Goal: Task Accomplishment & Management: Complete application form

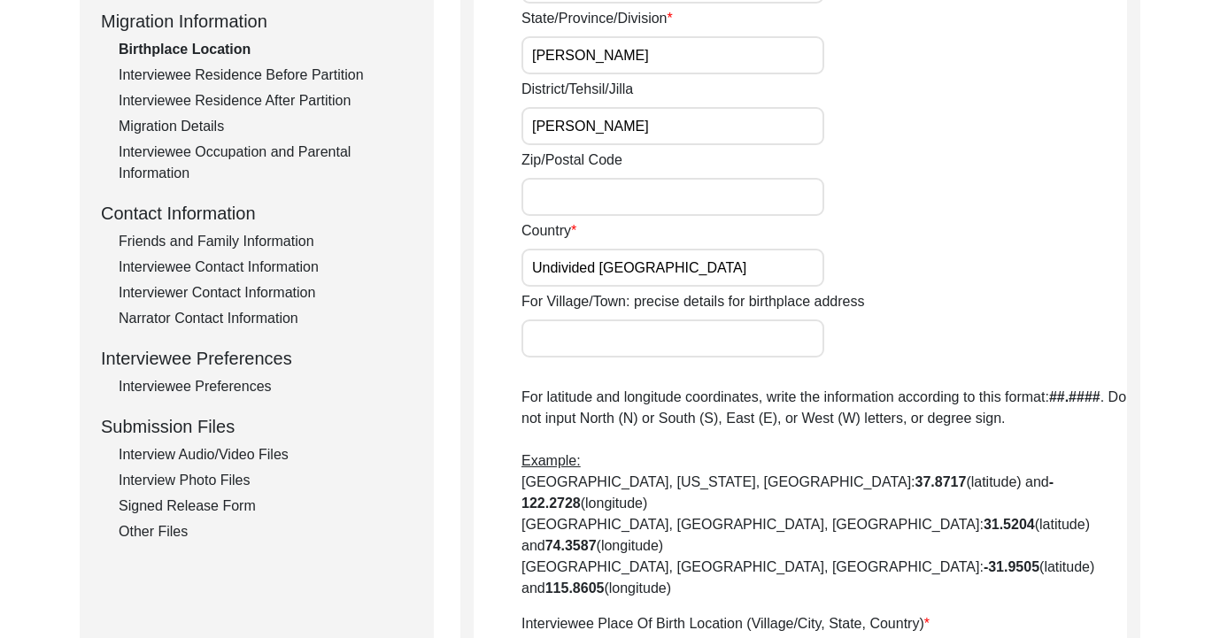
scroll to position [502, 0]
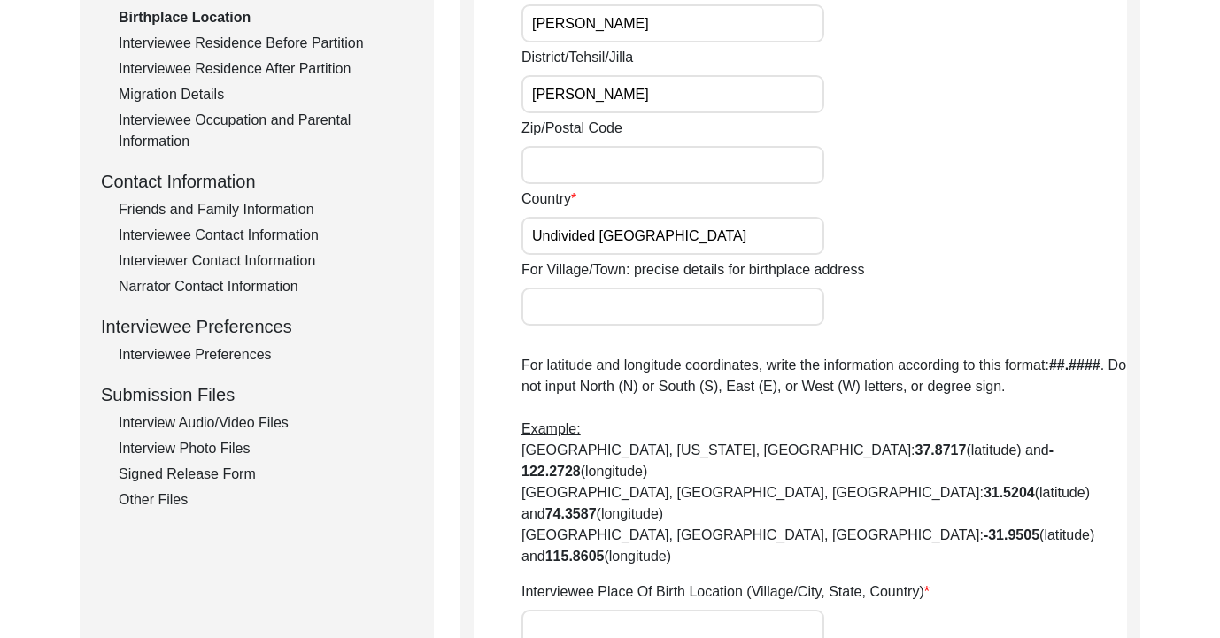
click at [220, 428] on div "Interview Audio/Video Files" at bounding box center [266, 422] width 294 height 21
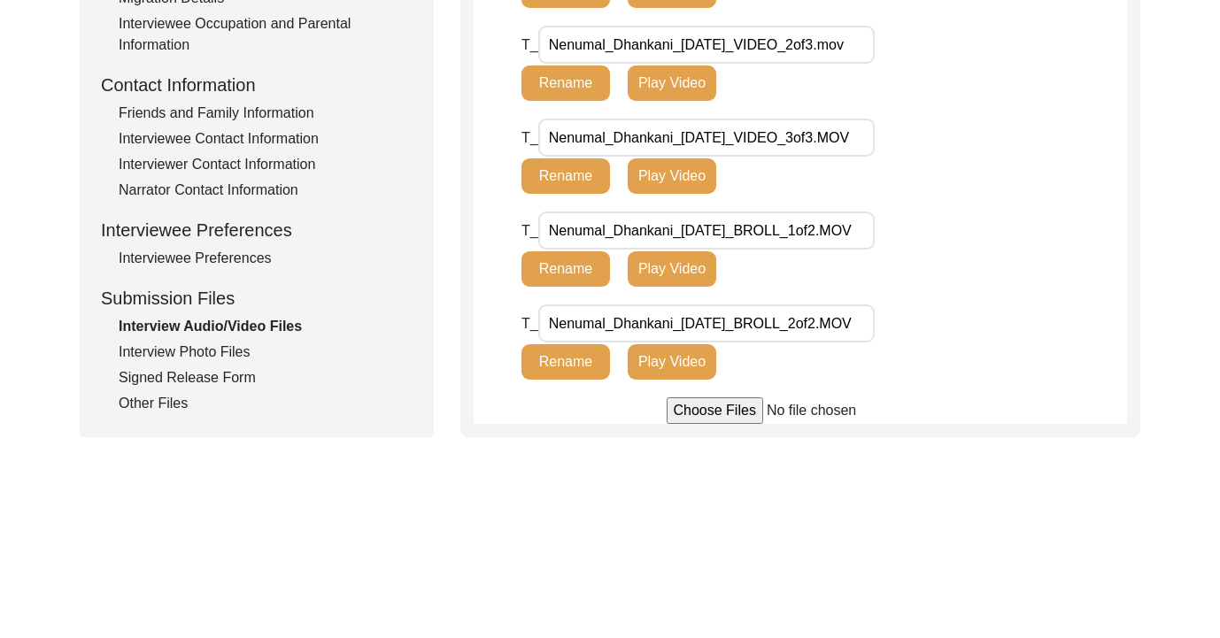
scroll to position [651, 0]
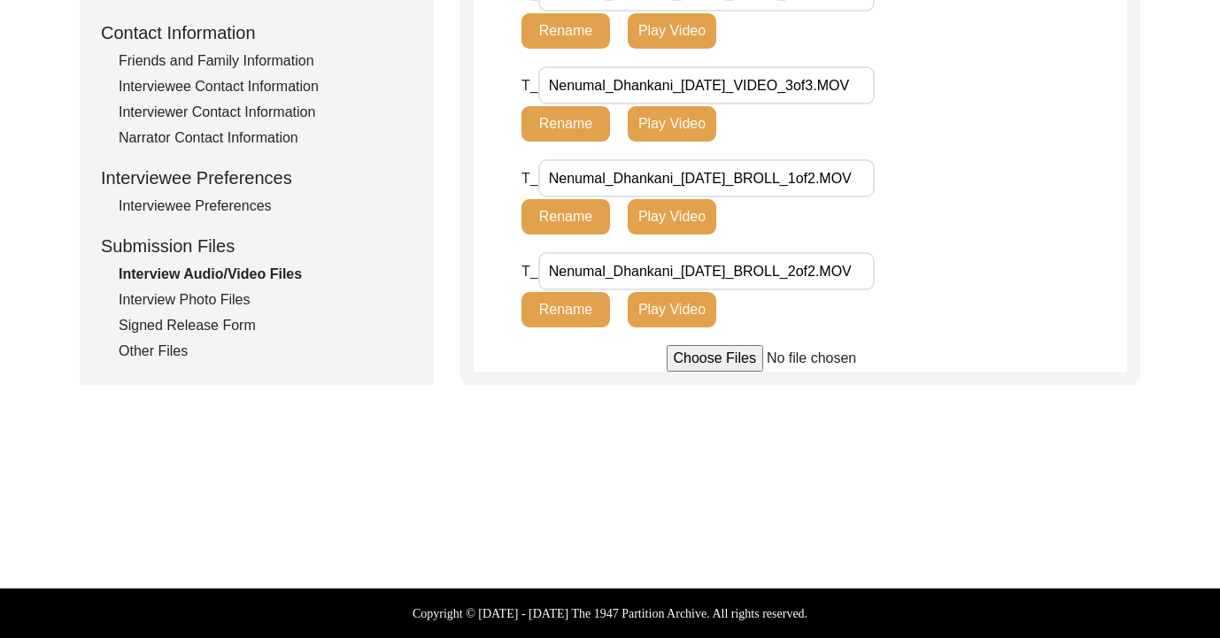
click at [692, 364] on input "file" at bounding box center [800, 358] width 268 height 27
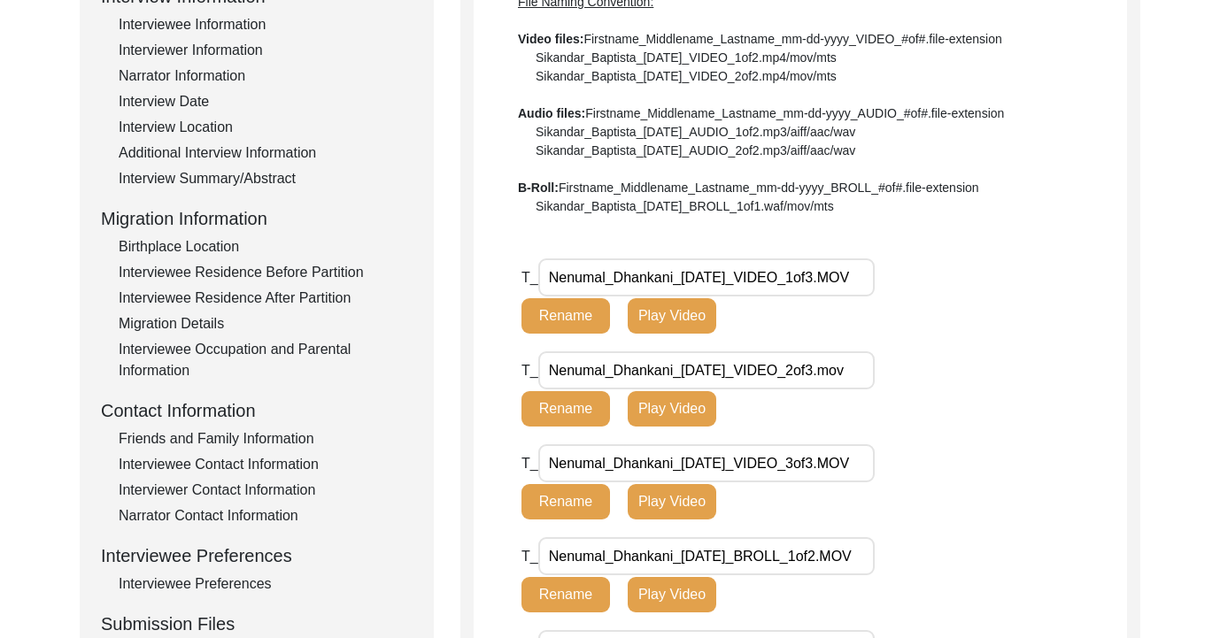
scroll to position [0, 0]
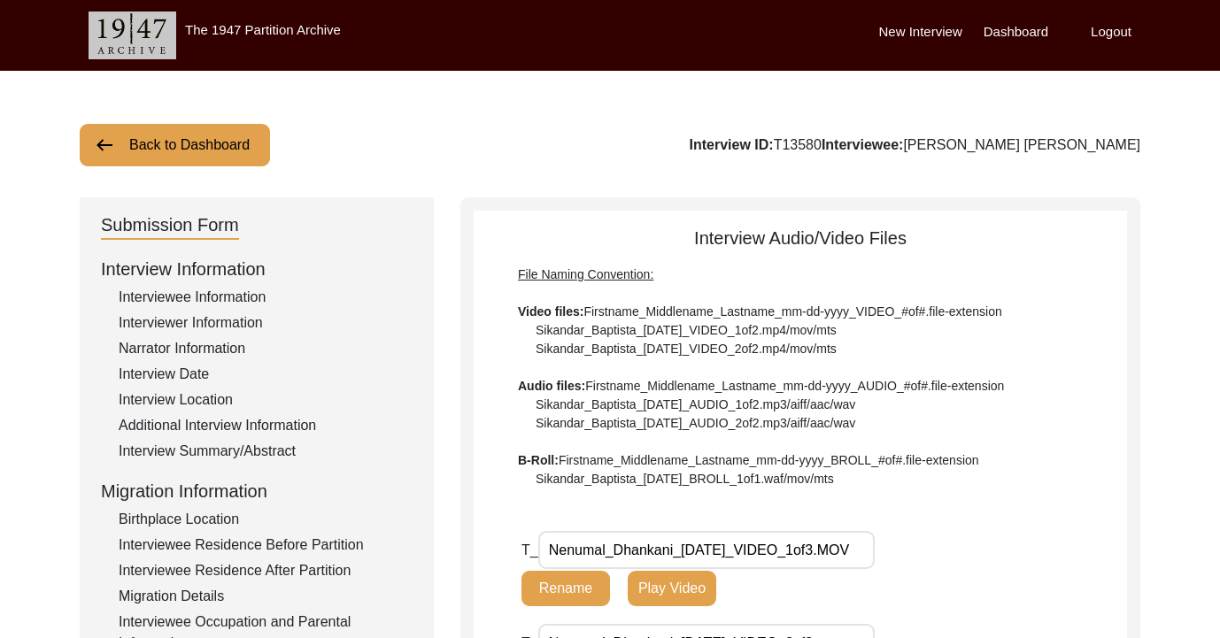
click at [227, 141] on button "Back to Dashboard" at bounding box center [175, 145] width 190 height 42
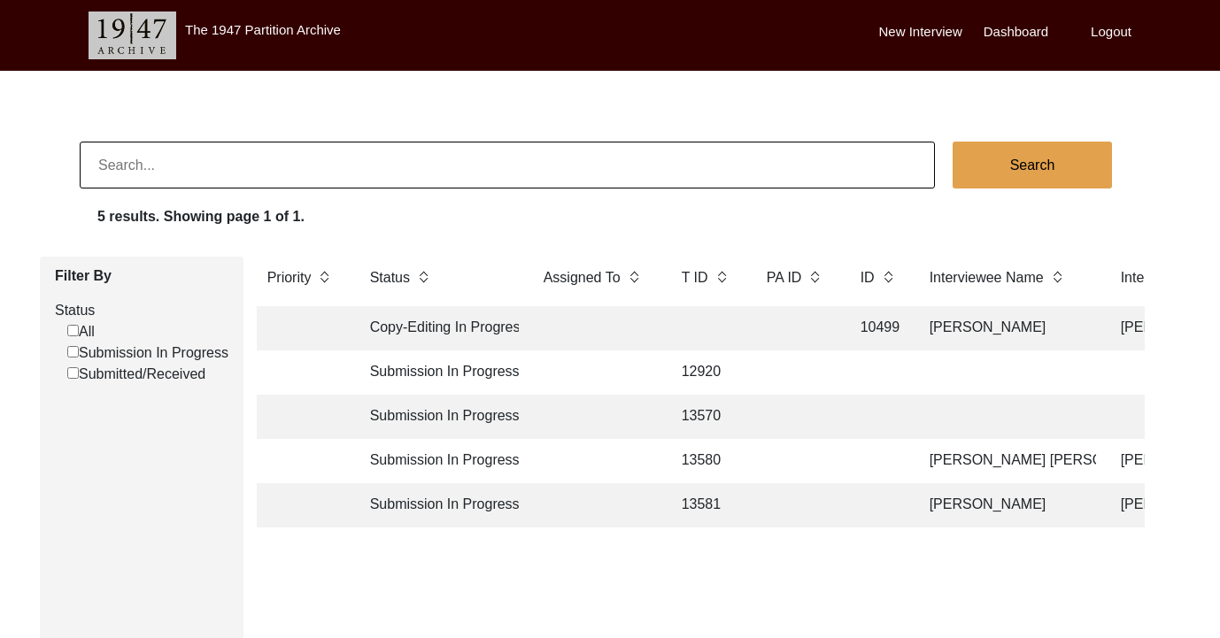
click at [416, 509] on td "Submission In Progress" at bounding box center [438, 505] width 159 height 44
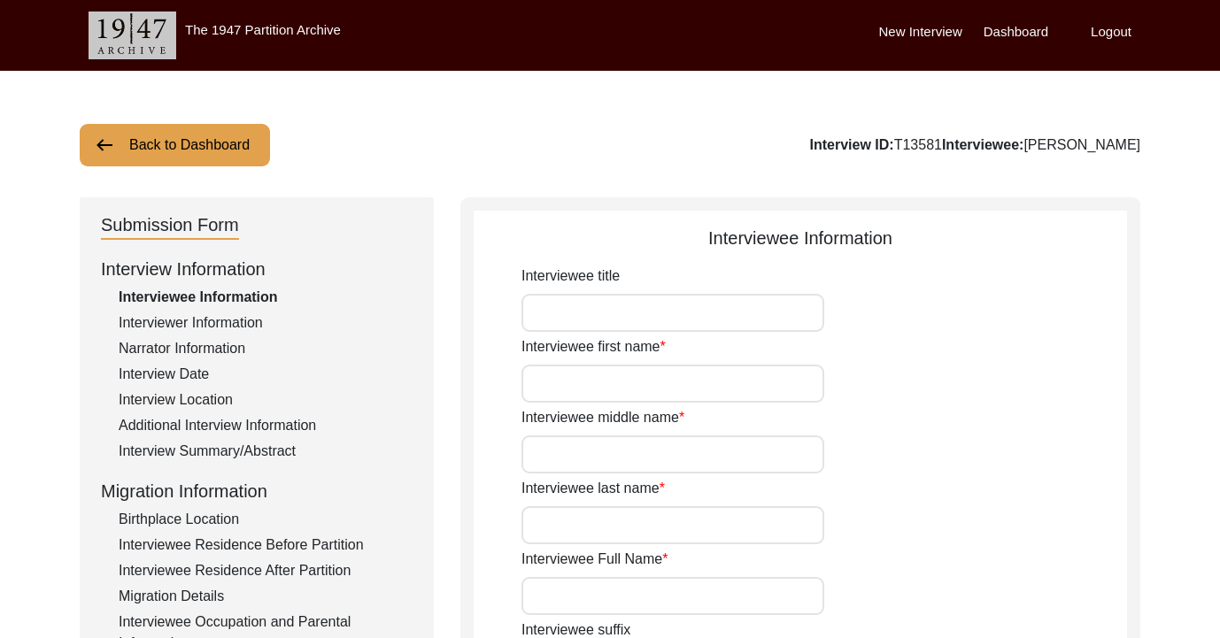
type input "[PERSON_NAME]"
type input "[DATE]"
type input "81"
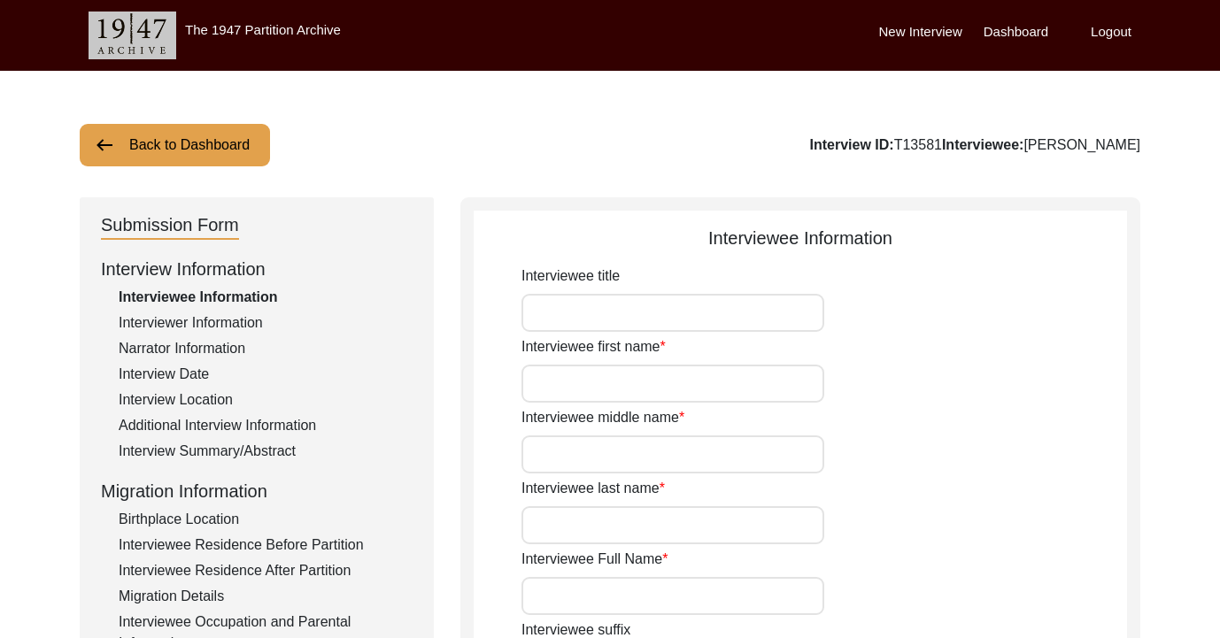
type input "[DEMOGRAPHIC_DATA]"
type input "NO"
type input "Sindhi"
type input "[DEMOGRAPHIC_DATA]"
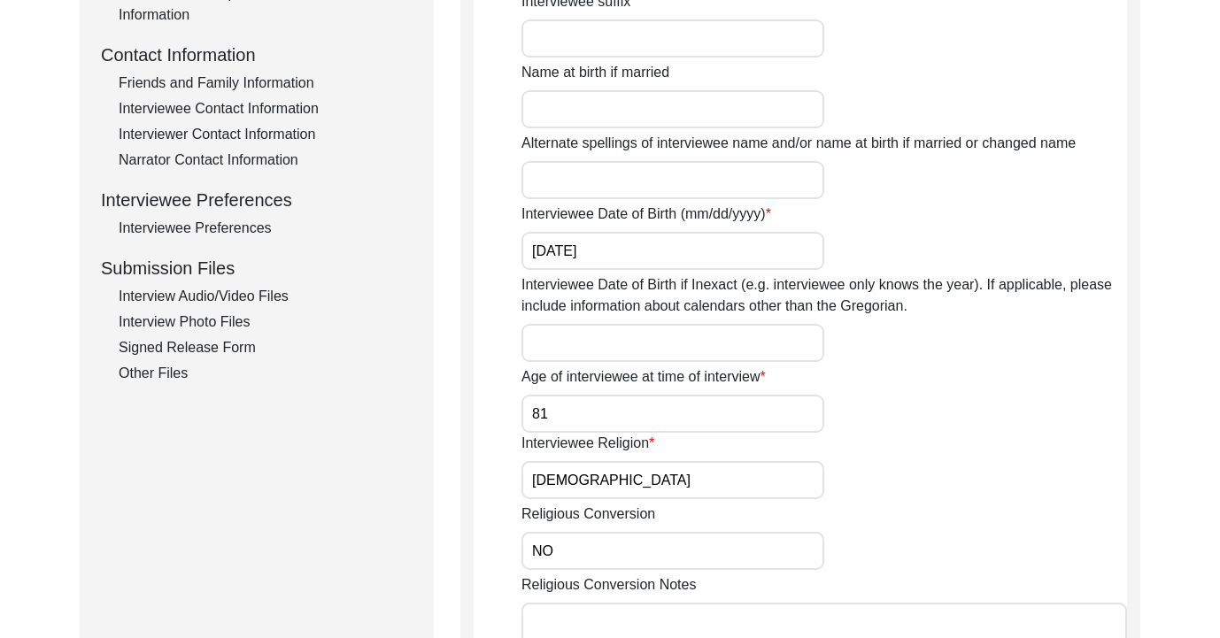
scroll to position [648, 0]
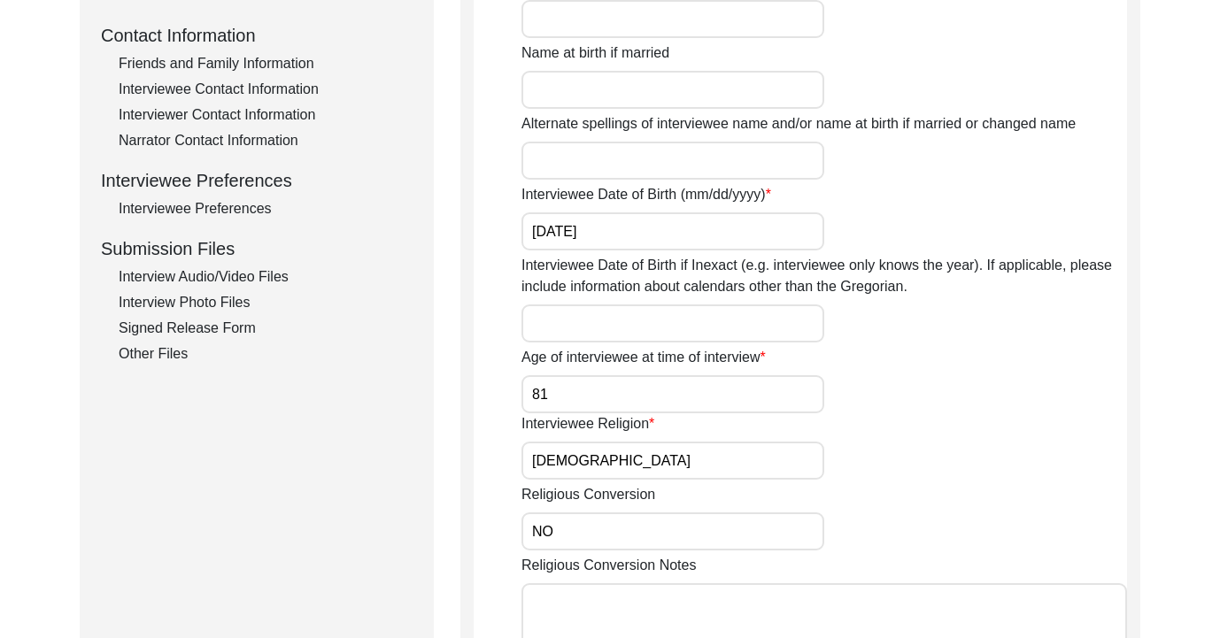
click at [257, 276] on div "Interview Audio/Video Files" at bounding box center [266, 276] width 294 height 21
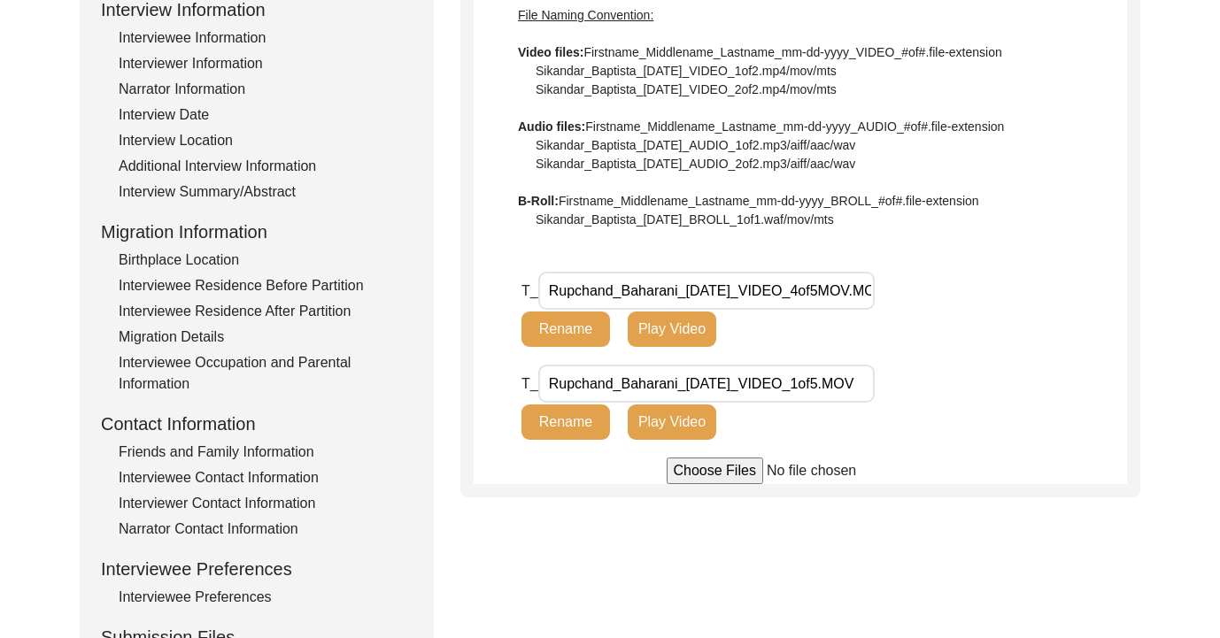
scroll to position [260, 0]
click at [709, 479] on input "file" at bounding box center [800, 470] width 268 height 27
click at [741, 291] on input "Rupchand_Baharani_[DATE]_VIDEO_4of5MOV.MOV" at bounding box center [706, 290] width 336 height 38
click at [728, 474] on input "file" at bounding box center [800, 470] width 268 height 27
click at [723, 471] on input "file" at bounding box center [800, 470] width 268 height 27
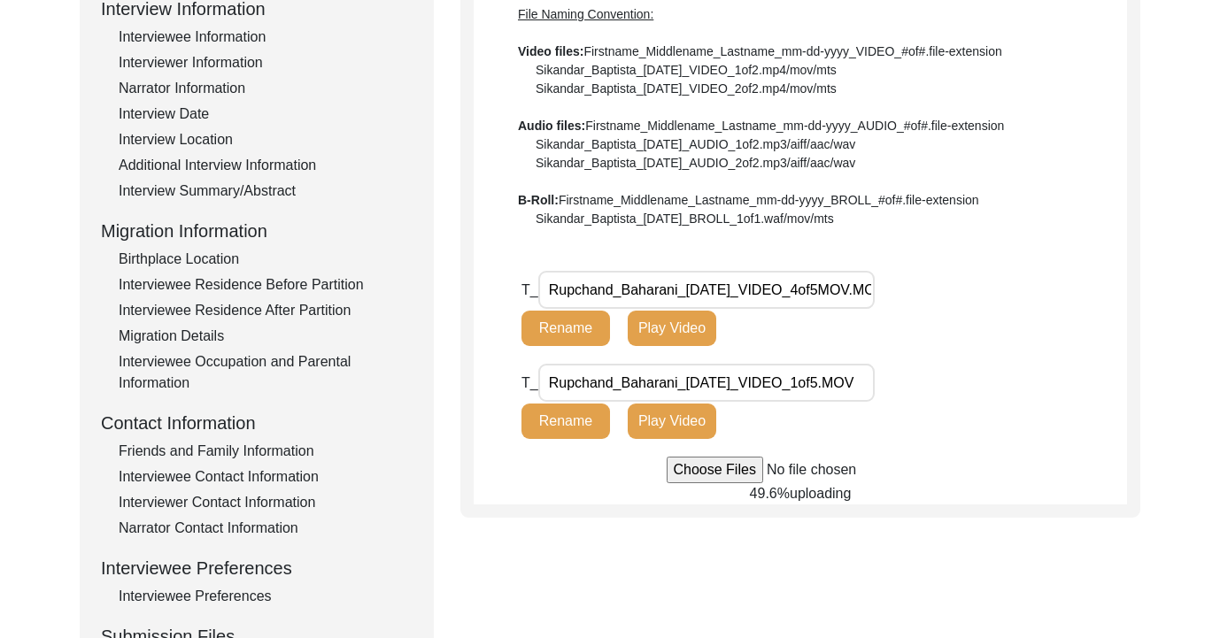
type input "C:\fakepath\Rupchand_Baharani_[DATE]_VIDEO_5of5.MOV"
click at [680, 466] on input "file" at bounding box center [800, 470] width 268 height 27
click at [728, 294] on input "Rupchand_Baharani_[DATE]_VIDEO_4of5MOV.MOV" at bounding box center [706, 290] width 336 height 38
click at [809, 380] on input "Rupchand_Baharani_[DATE]_VIDEO_1of5.MOV" at bounding box center [706, 383] width 336 height 38
click at [717, 471] on input "file" at bounding box center [800, 470] width 268 height 27
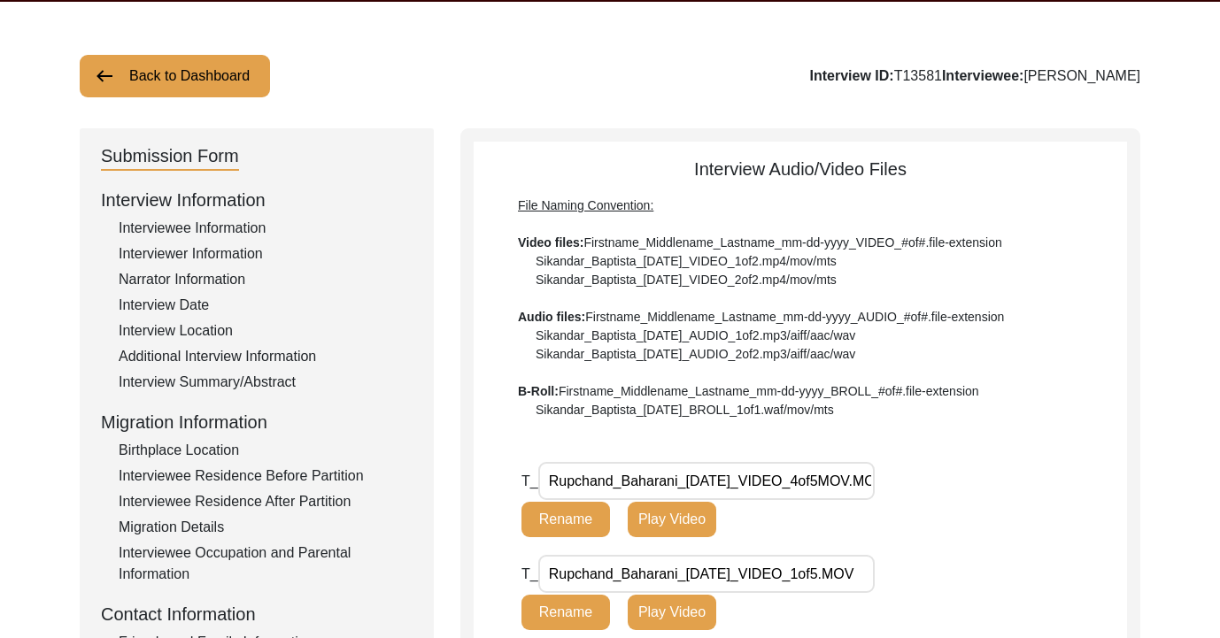
scroll to position [71, 0]
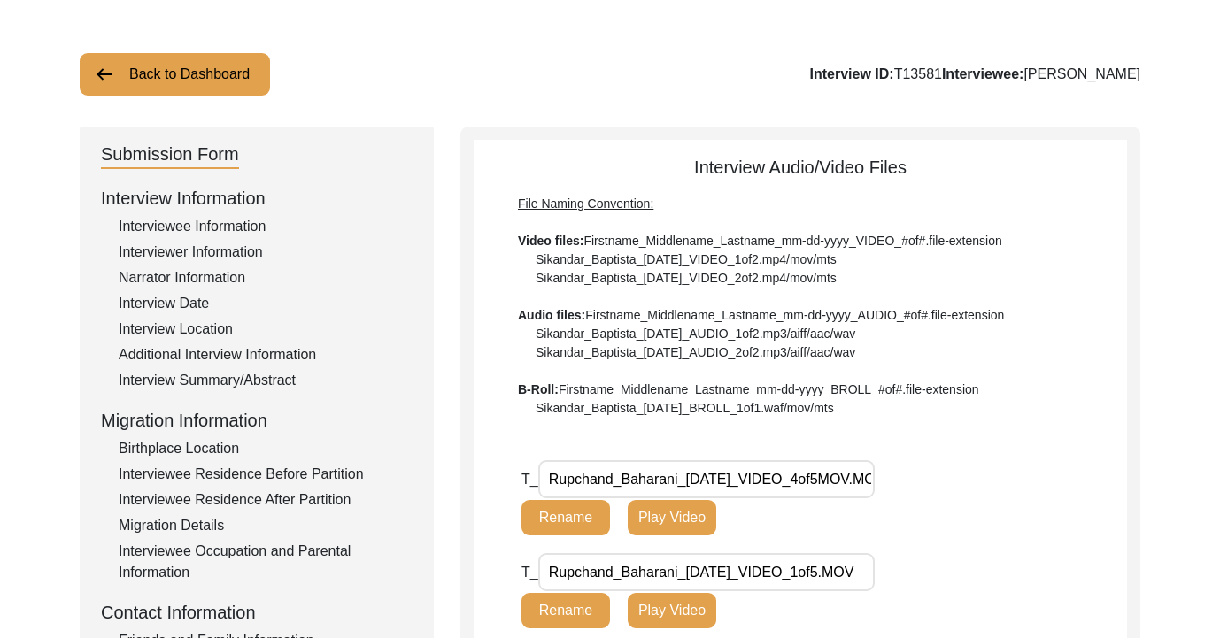
click at [237, 390] on div "Interview Summary/Abstract" at bounding box center [266, 380] width 294 height 21
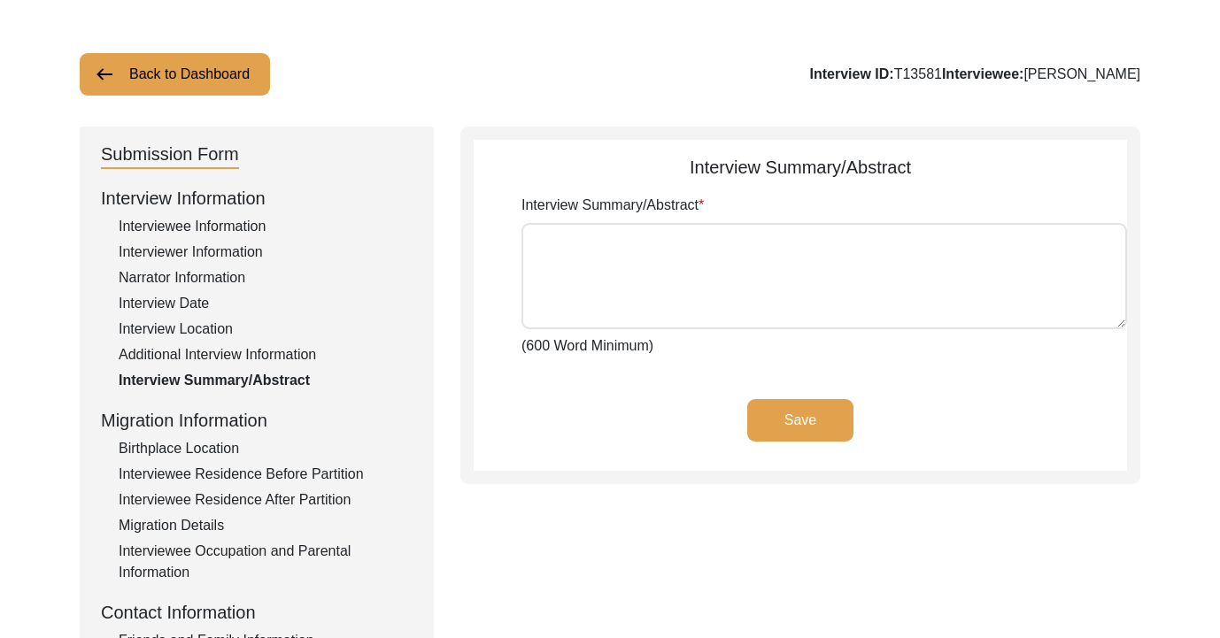
click at [543, 307] on textarea "Interview Summary/Abstract" at bounding box center [823, 276] width 605 height 106
paste textarea "[PERSON_NAME] was two and a half years old as his family migrated from [GEOGRAP…"
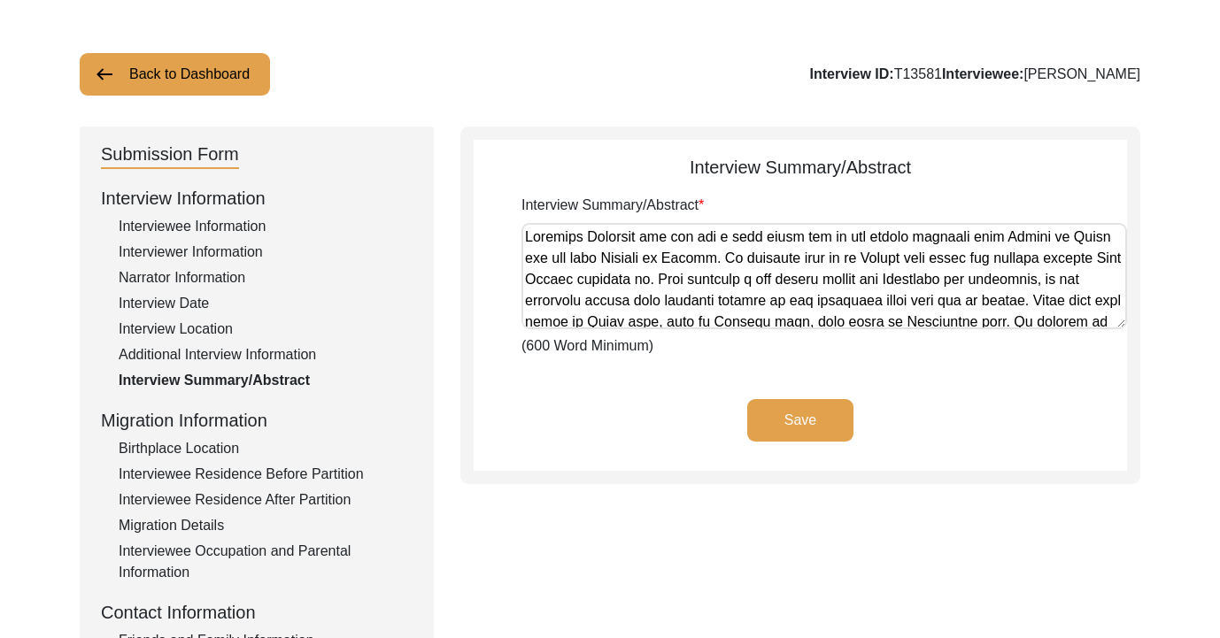
scroll to position [1787, 0]
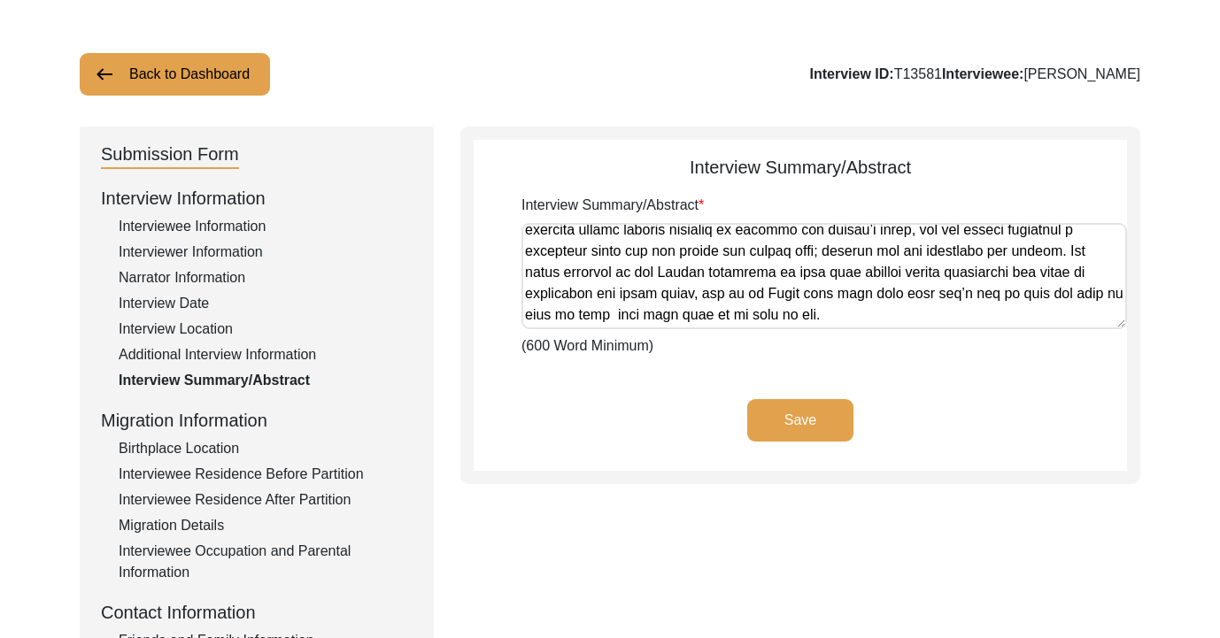
type textarea "[PERSON_NAME] was two and a half years old as his family migrated from [GEOGRAP…"
click at [834, 423] on button "Save" at bounding box center [800, 420] width 106 height 42
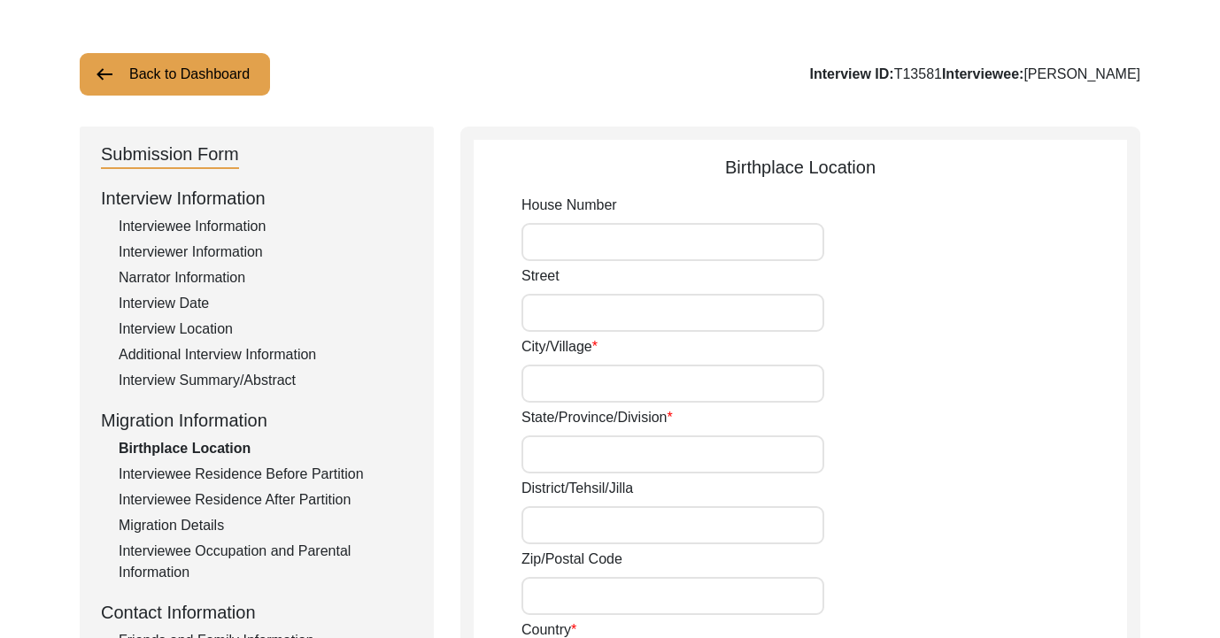
type input "[GEOGRAPHIC_DATA]"
type input "Sindh"
type input "[GEOGRAPHIC_DATA]"
type input "Undivided [GEOGRAPHIC_DATA]/ Presently [GEOGRAPHIC_DATA]"
type input "[GEOGRAPHIC_DATA], [GEOGRAPHIC_DATA], [GEOGRAPHIC_DATA]"
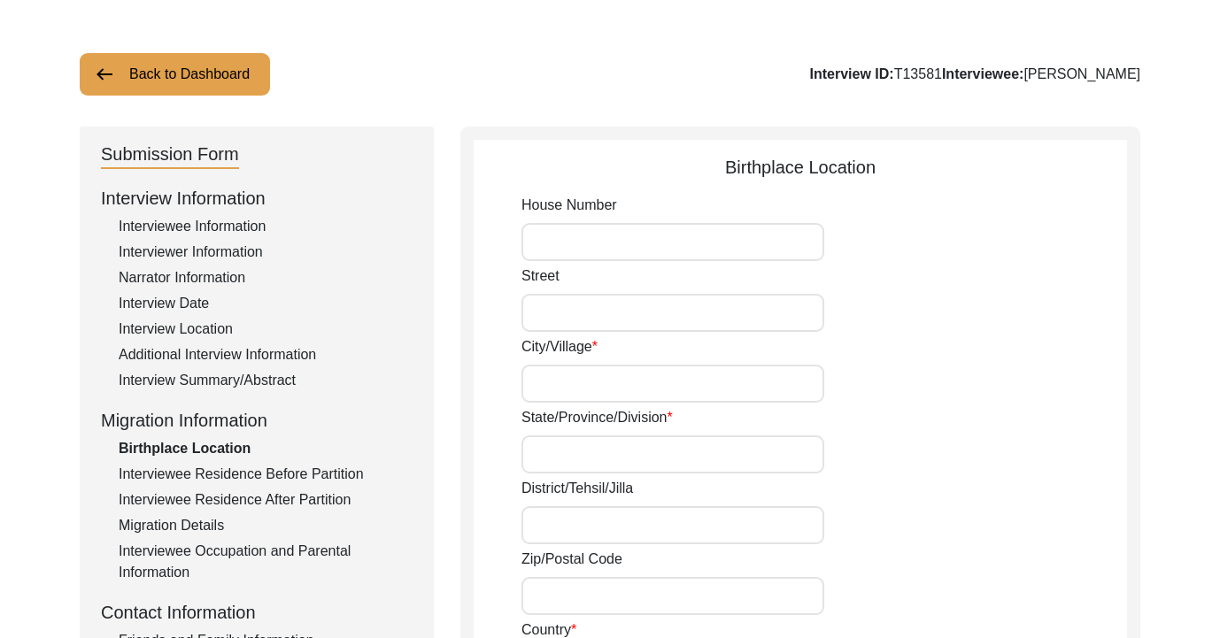
type input "27.7244° (latitude)"
type input "68.8228° (longitude)"
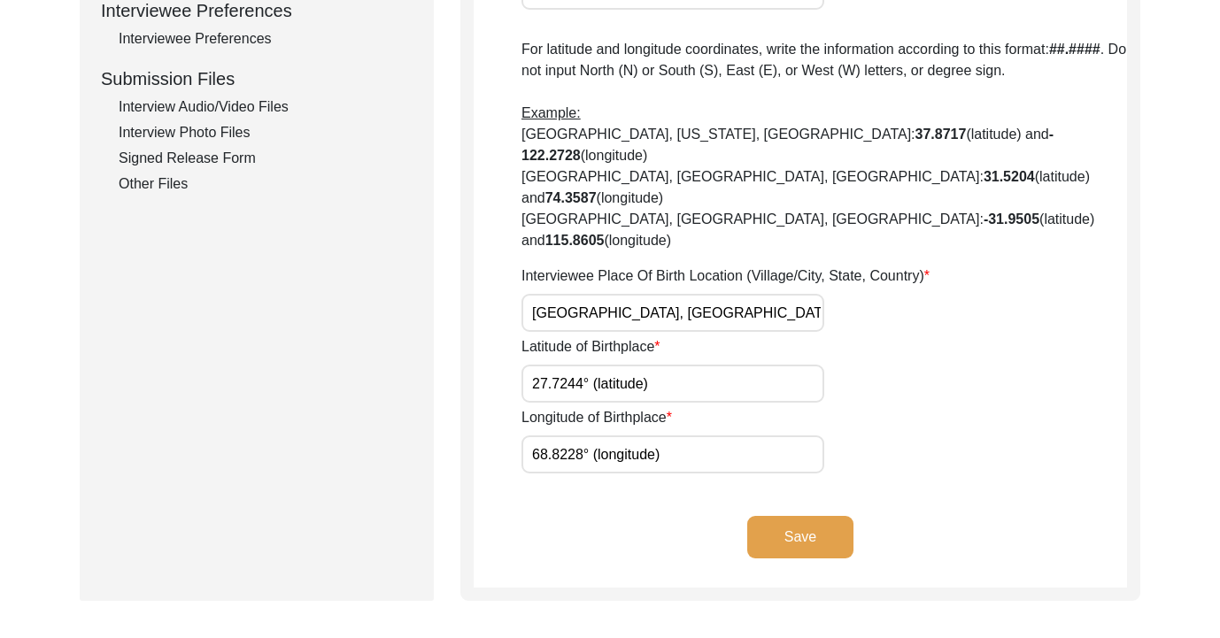
scroll to position [637, 0]
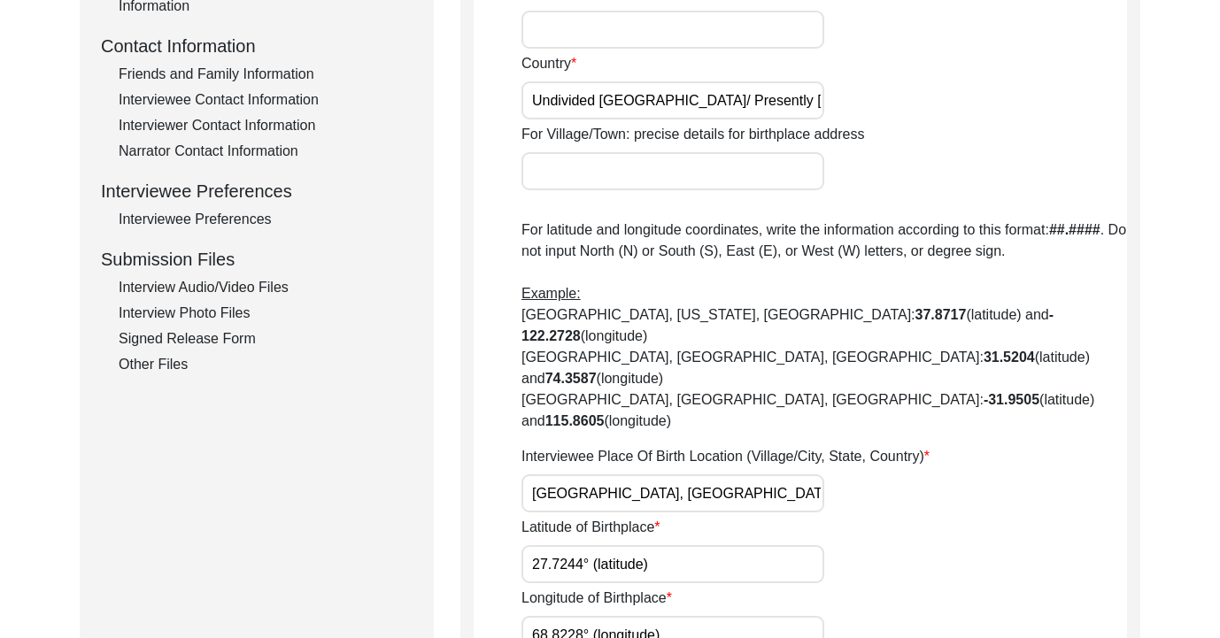
click at [190, 289] on div "Interview Audio/Video Files" at bounding box center [266, 287] width 294 height 21
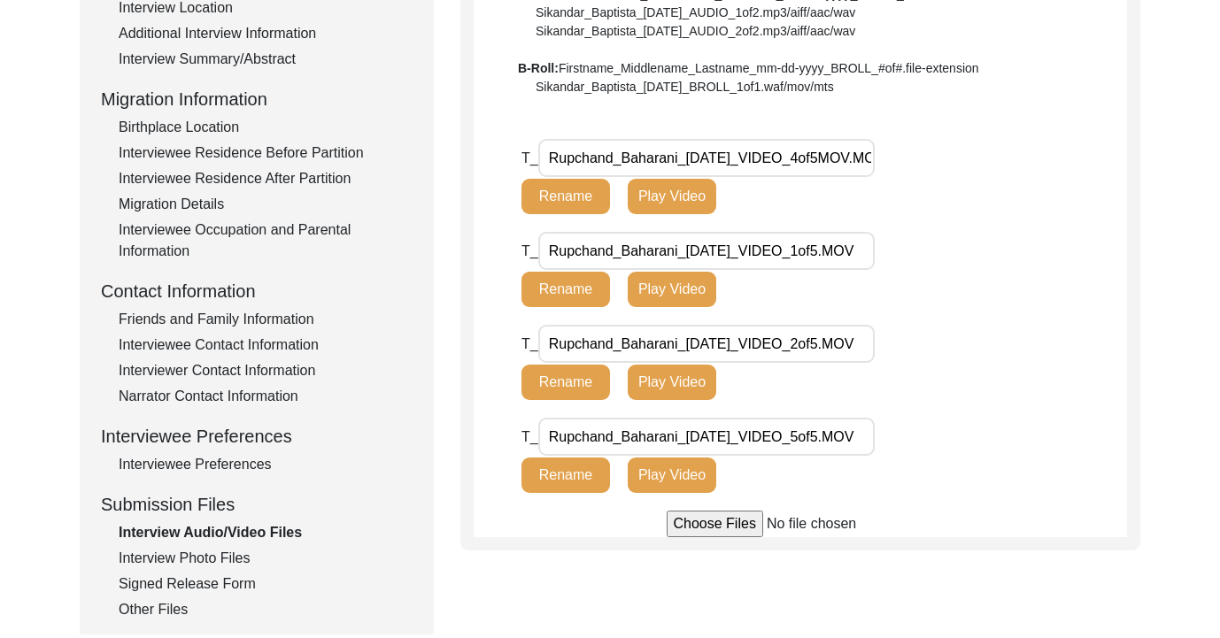
scroll to position [394, 0]
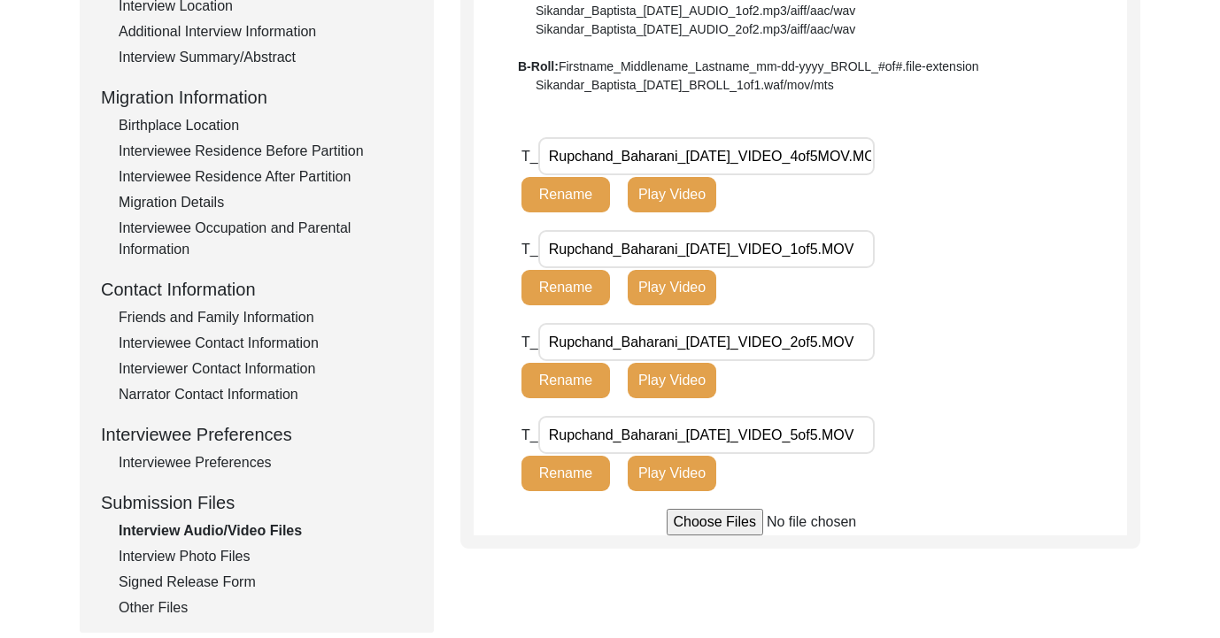
click at [736, 535] on div "Interview Audio/Video Files File Naming Convention: Video files: Firstname_Midd…" at bounding box center [800, 176] width 680 height 745
click at [736, 528] on input "file" at bounding box center [800, 522] width 268 height 27
type input "C:\fakepath\Rupchand_Baharani_[DATE]_VIDEO_3of5.MOV"
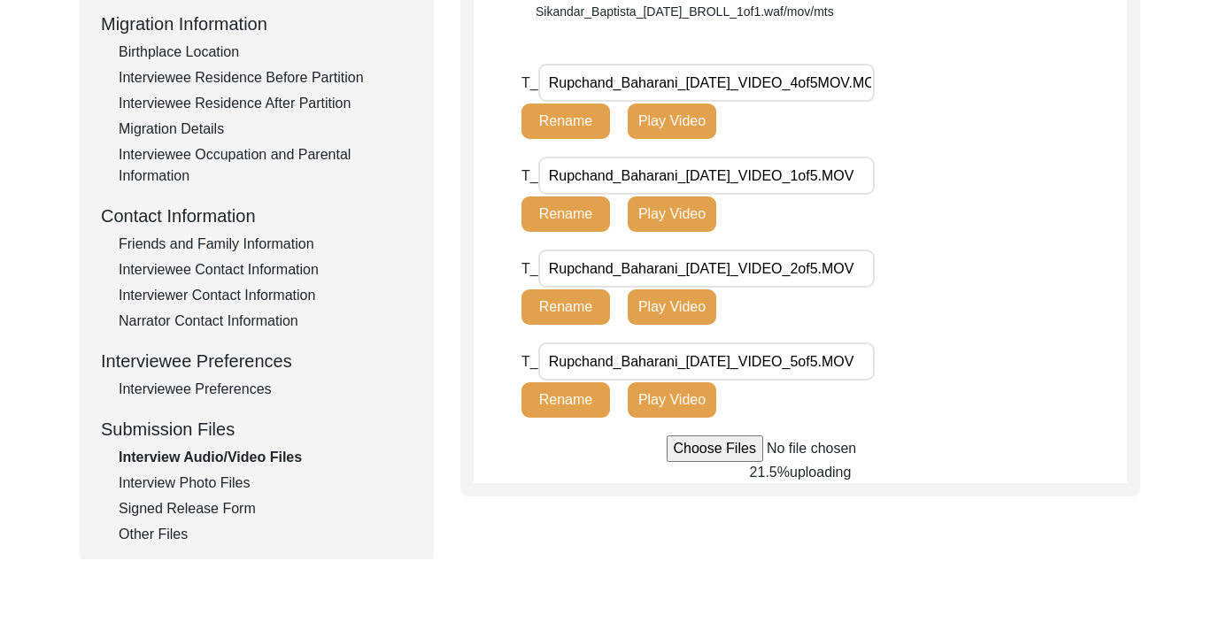
scroll to position [470, 0]
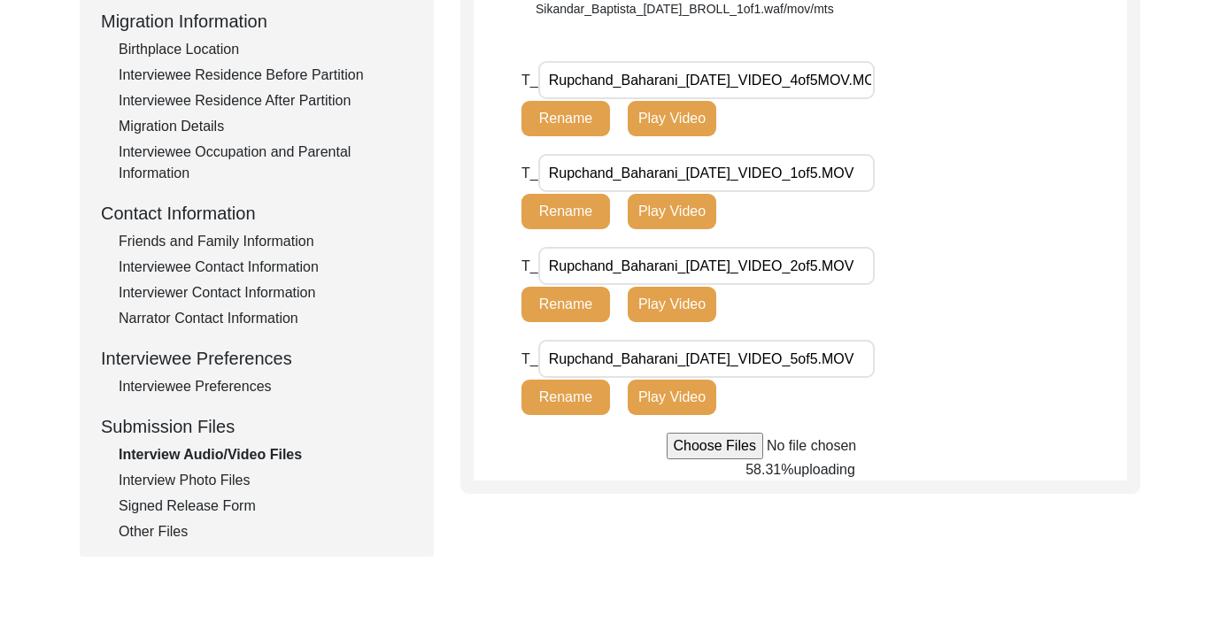
click at [1156, 240] on div "Back to Dashboard Interview ID: T13581 Interviewee: [PERSON_NAME] Submission Fo…" at bounding box center [610, 145] width 1220 height 1089
